Goal: Task Accomplishment & Management: Use online tool/utility

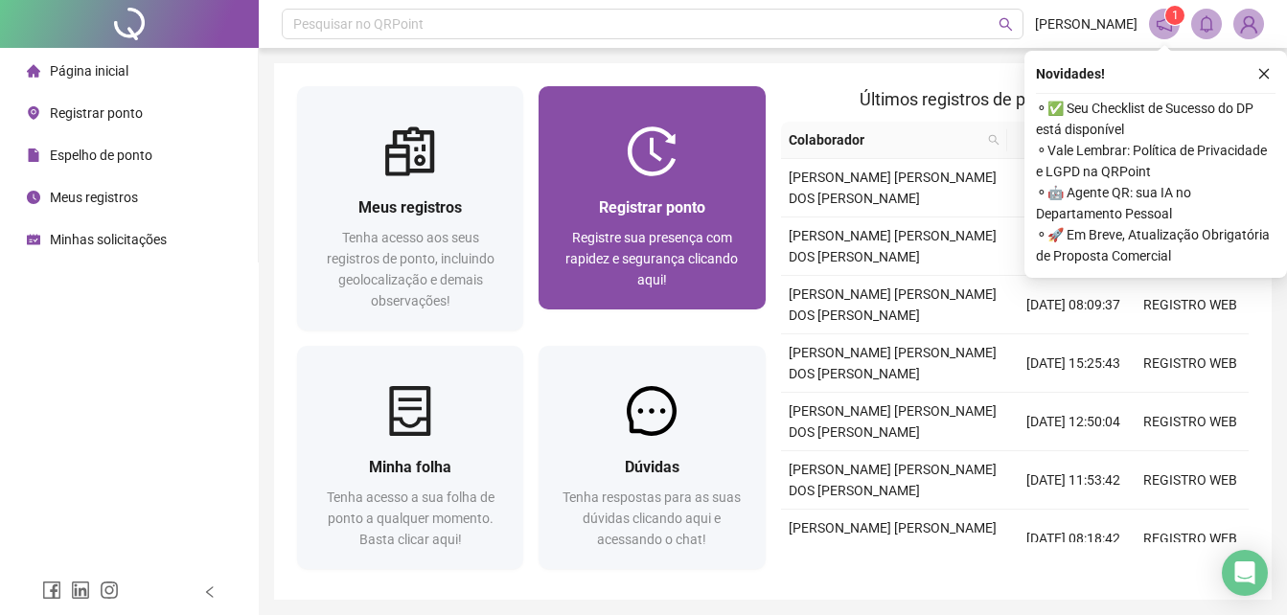
click at [561, 198] on div "Registrar ponto" at bounding box center [651, 207] width 180 height 24
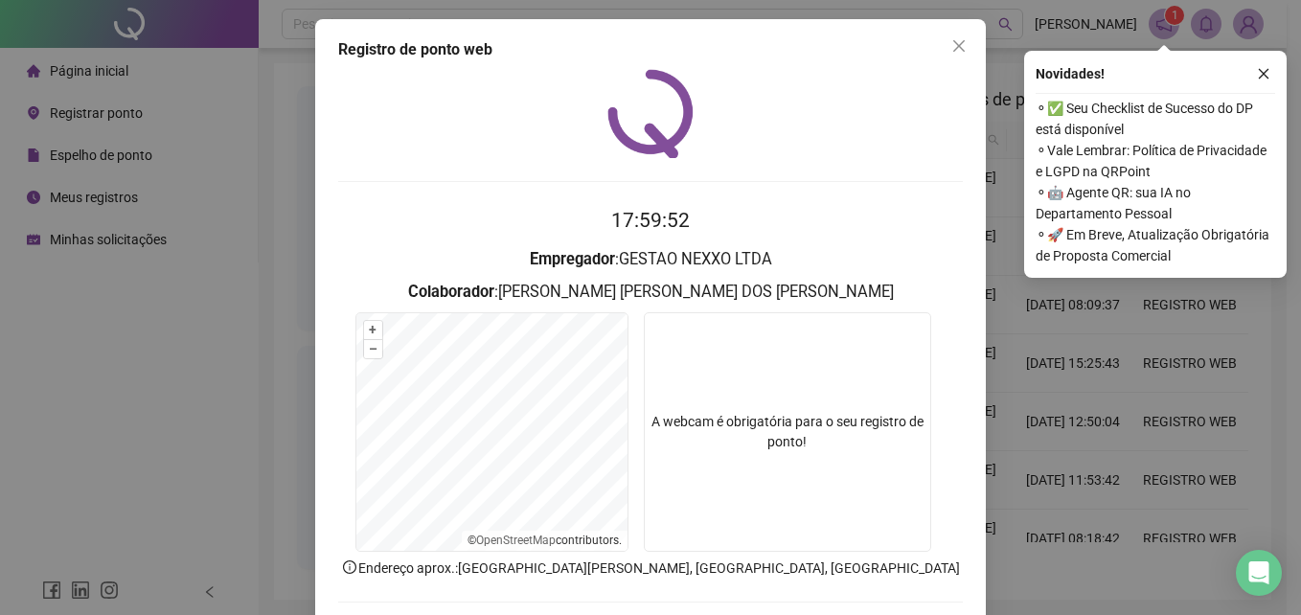
scroll to position [19, 0]
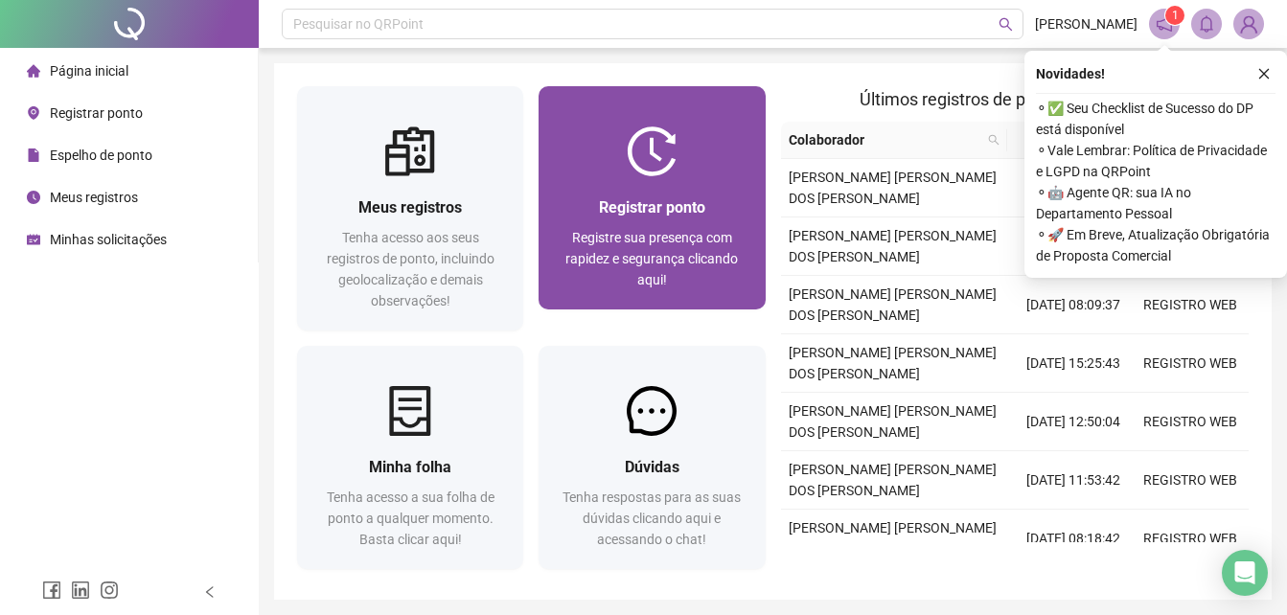
click at [675, 150] on img at bounding box center [652, 151] width 50 height 50
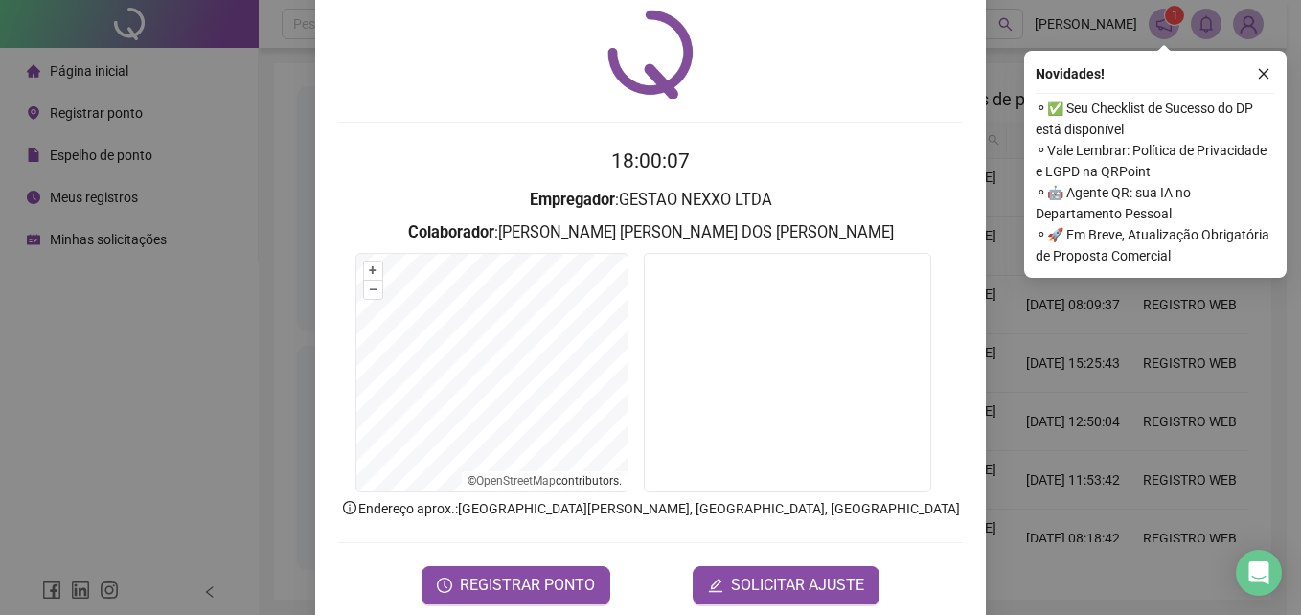
scroll to position [91, 0]
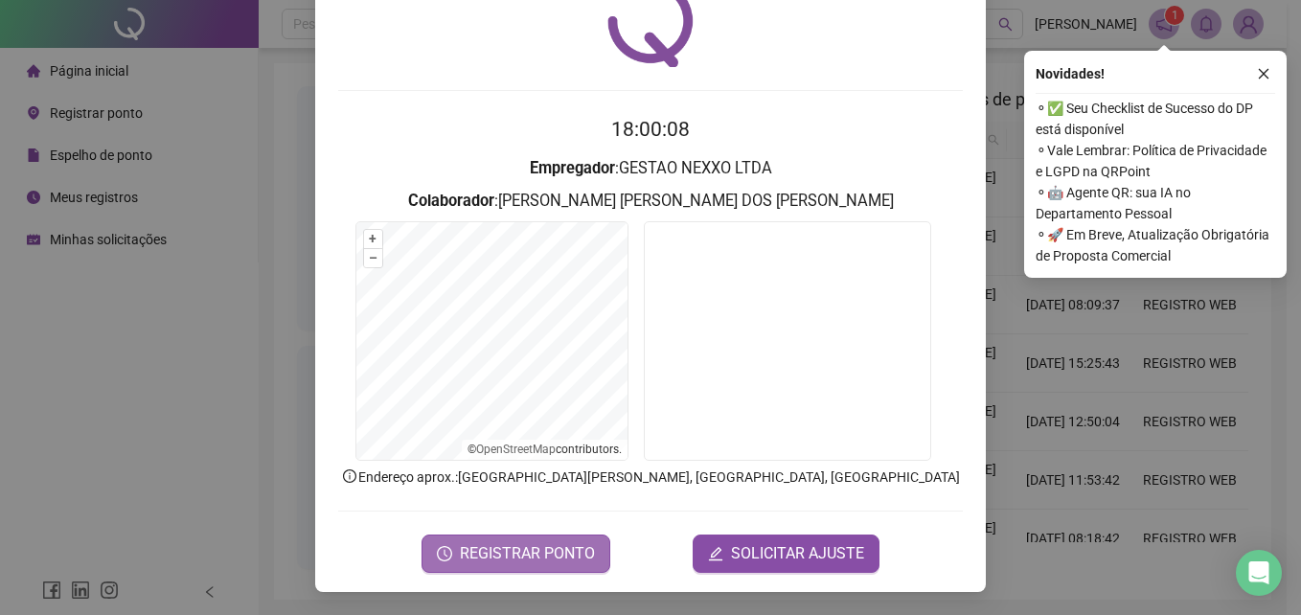
click at [488, 554] on span "REGISTRAR PONTO" at bounding box center [527, 553] width 135 height 23
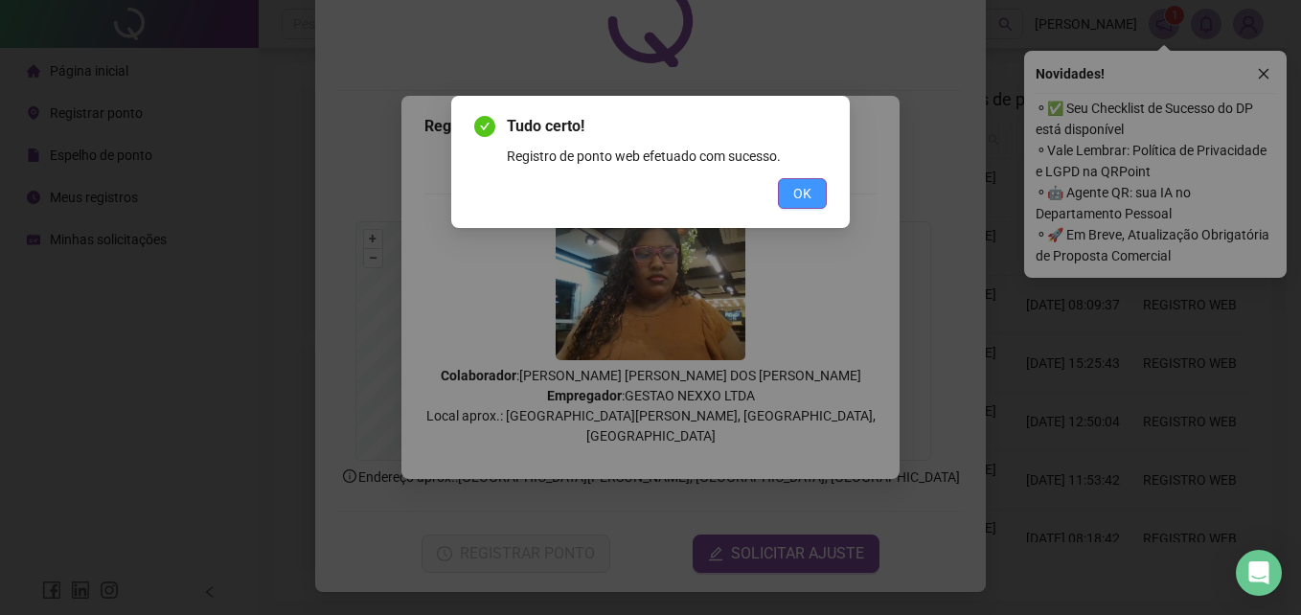
click at [793, 202] on span "OK" at bounding box center [802, 193] width 18 height 21
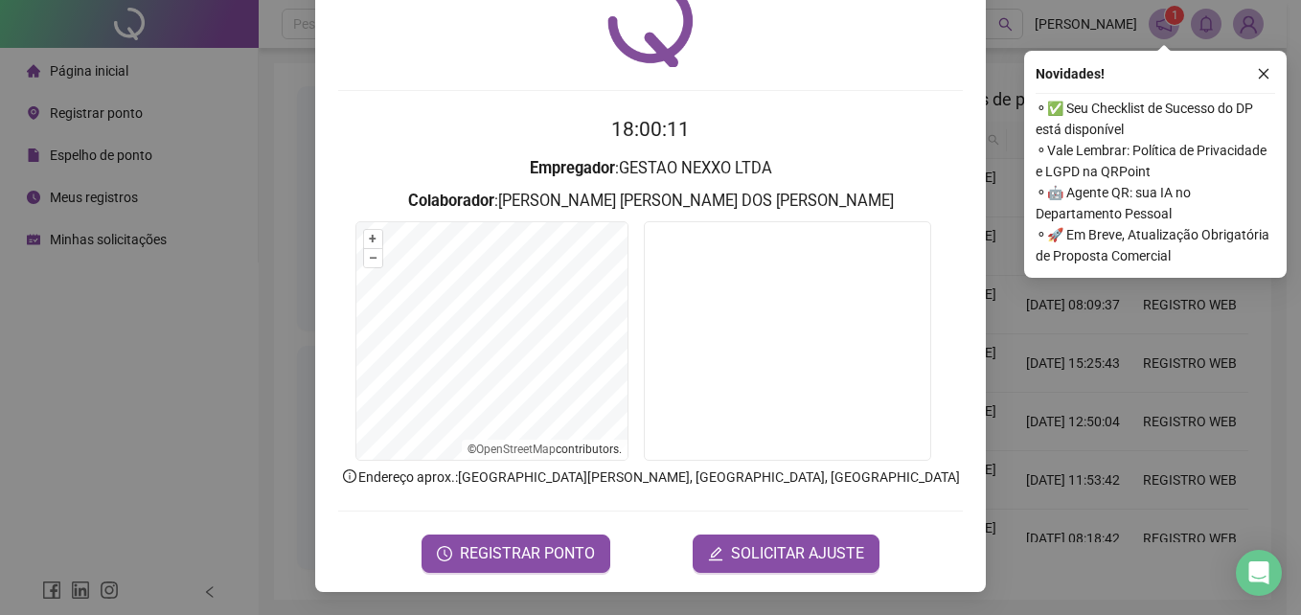
click at [796, 202] on h3 "Colaborador : [PERSON_NAME] [PERSON_NAME] DOS [PERSON_NAME]" at bounding box center [650, 201] width 625 height 25
